Goal: Book appointment/travel/reservation

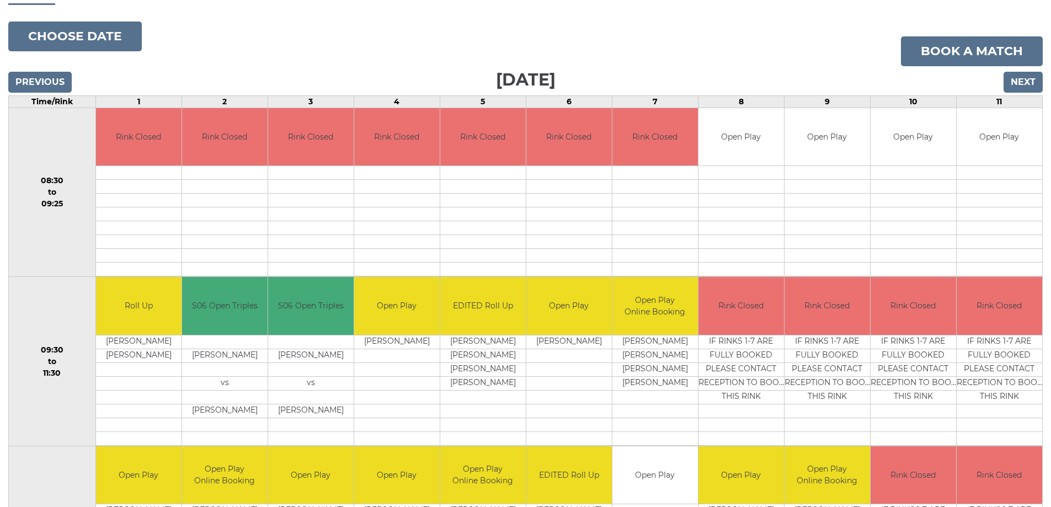
scroll to position [165, 0]
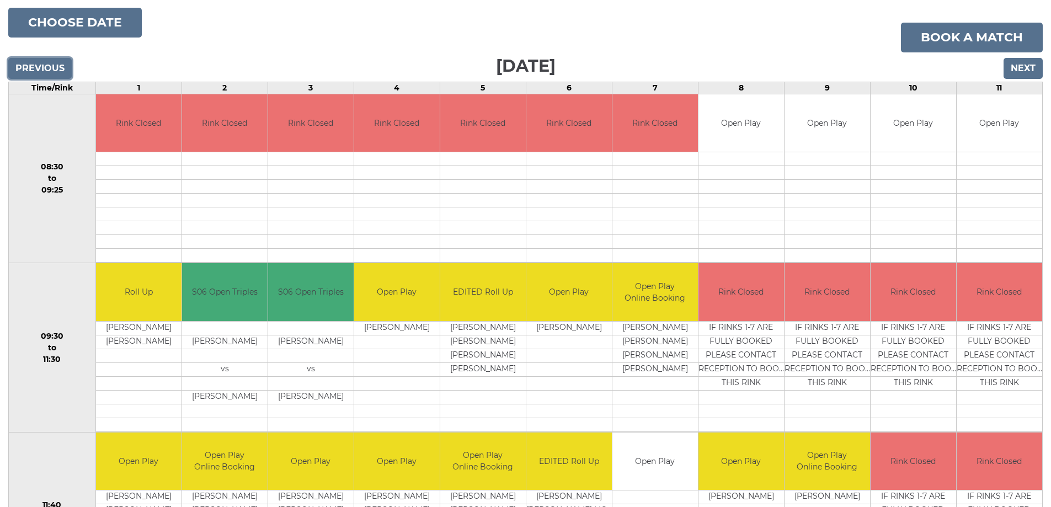
click at [49, 65] on input "Previous" at bounding box center [39, 68] width 63 height 21
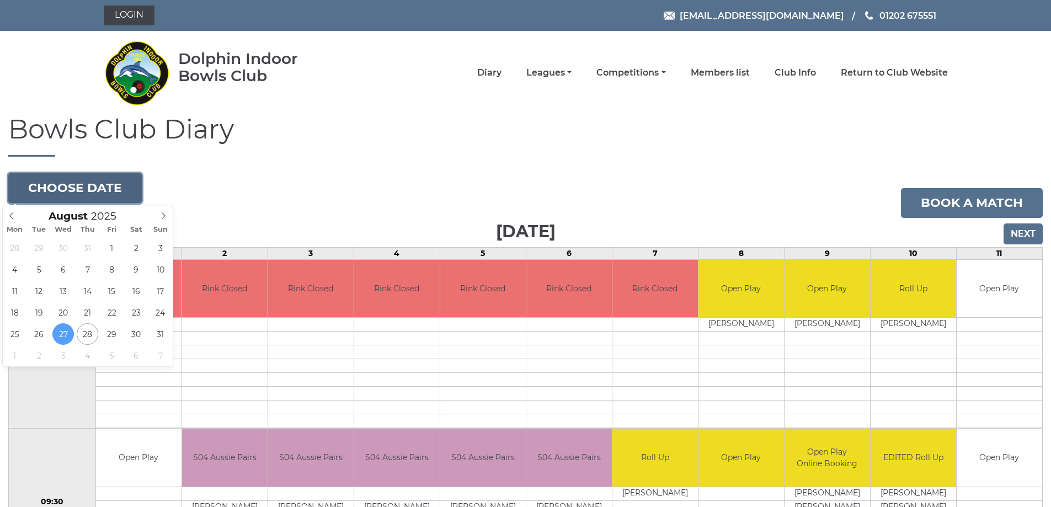
click at [113, 186] on button "Choose date" at bounding box center [74, 188] width 133 height 30
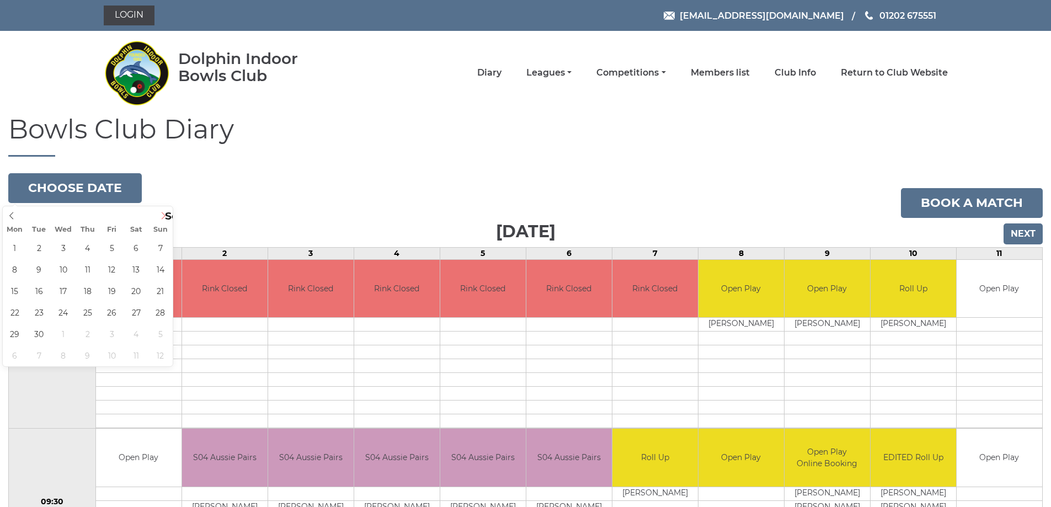
click at [164, 215] on icon at bounding box center [163, 216] width 8 height 8
type input "[DATE]"
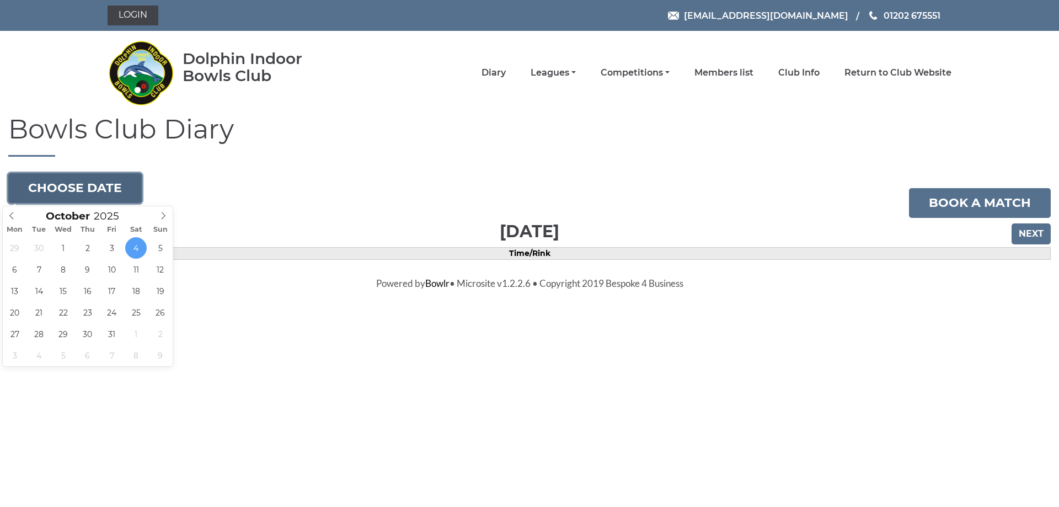
click at [117, 183] on button "Choose date" at bounding box center [74, 188] width 133 height 30
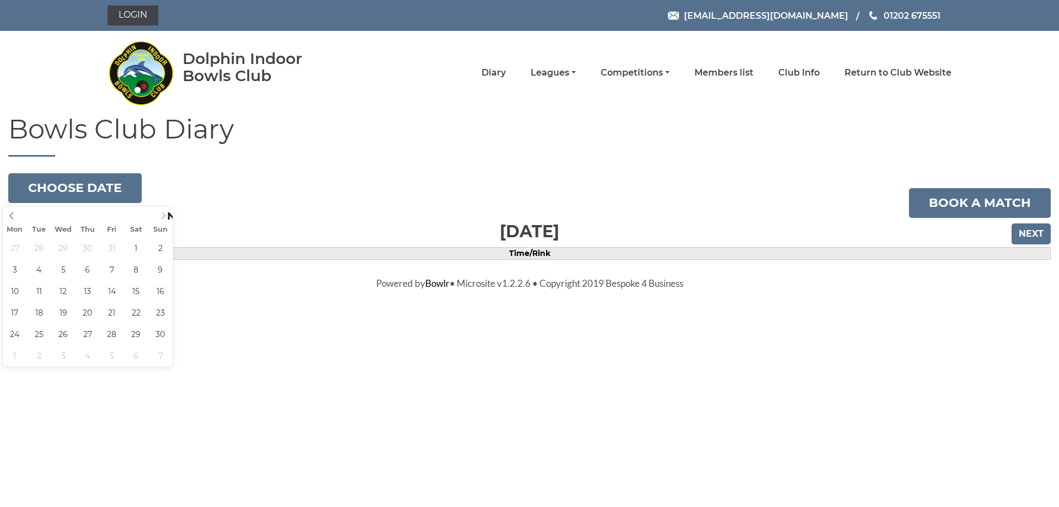
click at [164, 215] on icon at bounding box center [163, 216] width 8 height 8
type input "2025-12-28"
